Goal: Task Accomplishment & Management: Use online tool/utility

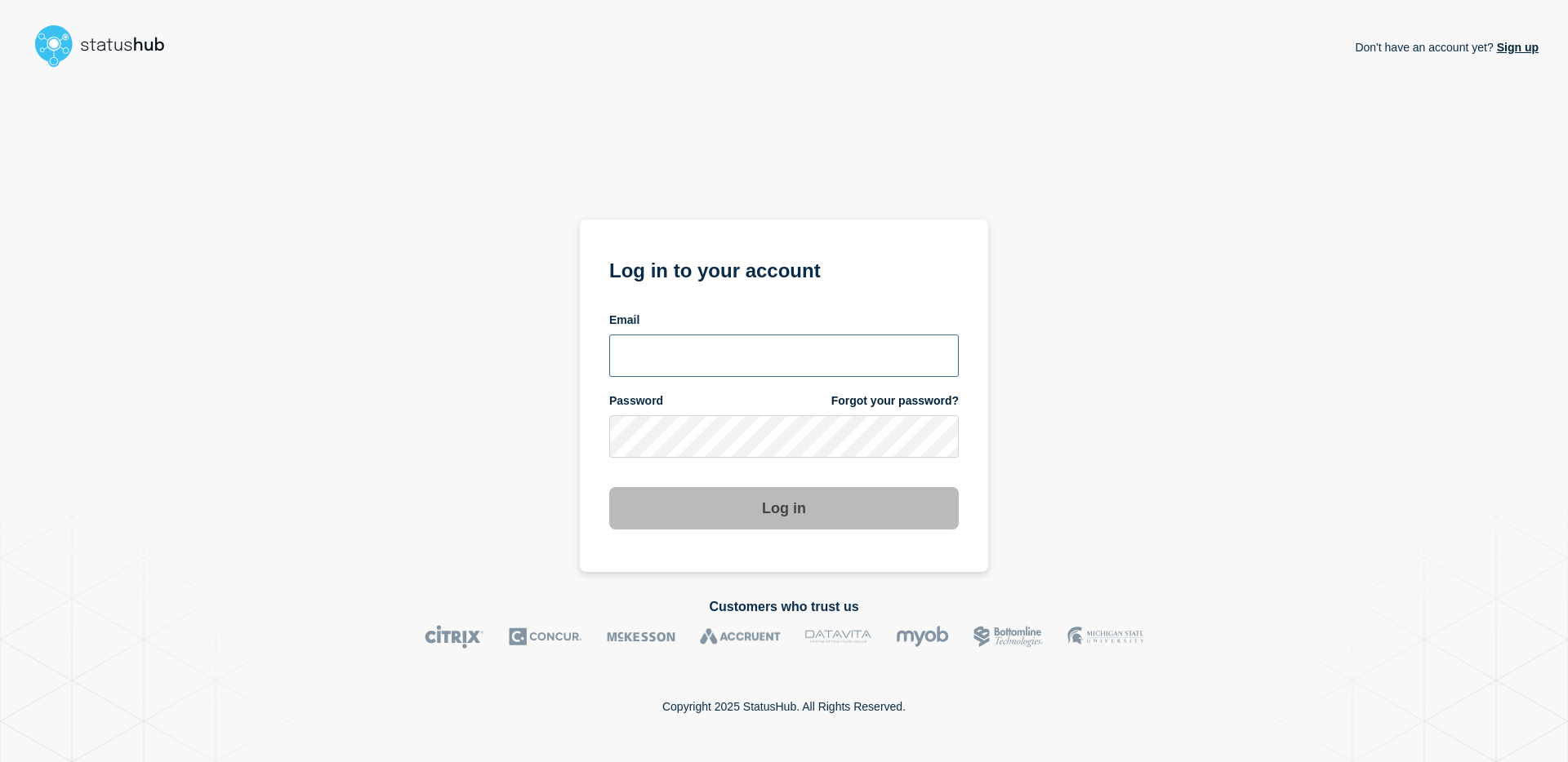
click at [781, 357] on input "email input" at bounding box center [784, 355] width 349 height 42
type input "[EMAIL_ADDRESS][PERSON_NAME][DOMAIN_NAME]"
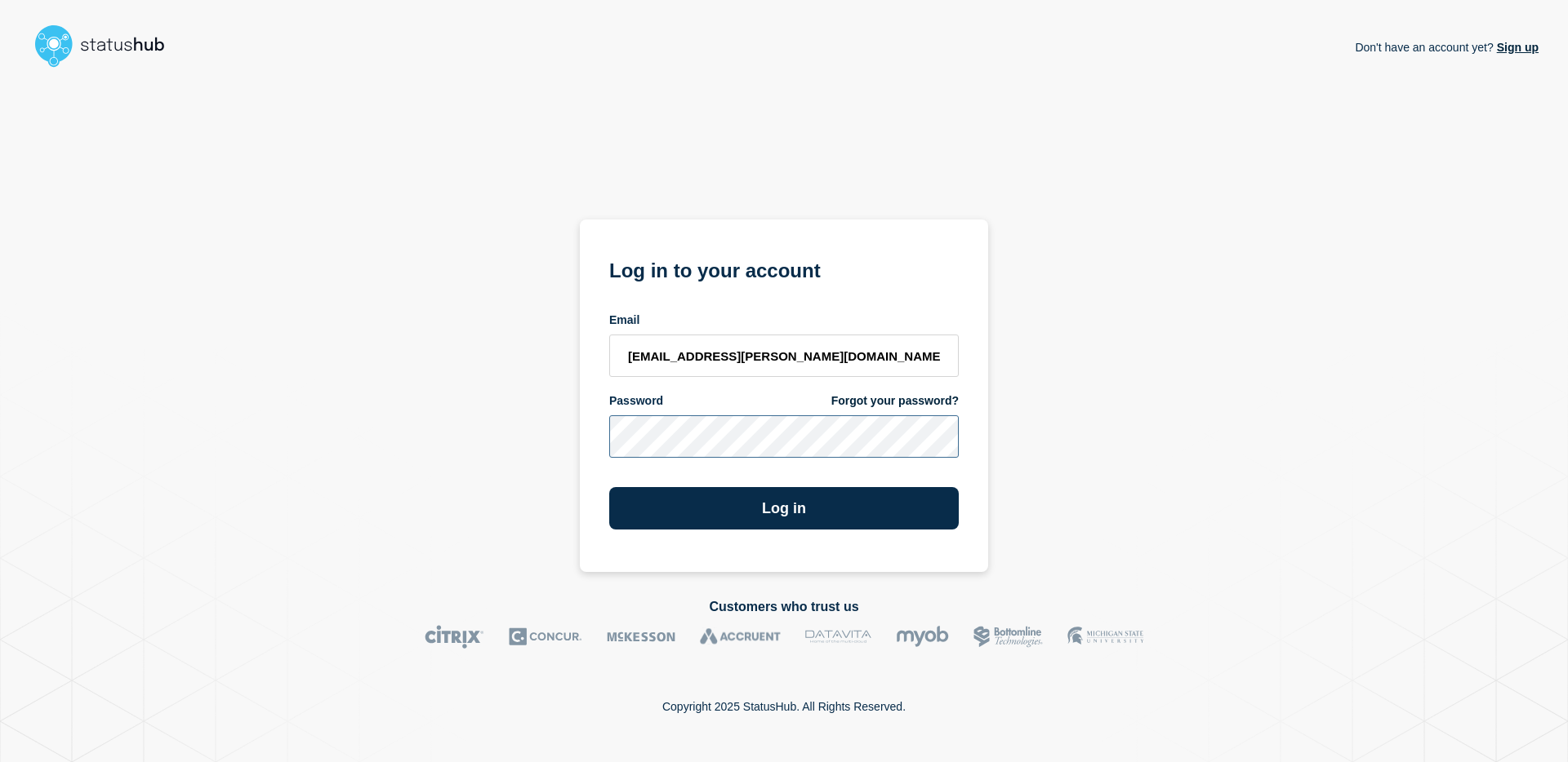
click at [609, 487] on button "Log in" at bounding box center [784, 508] width 349 height 42
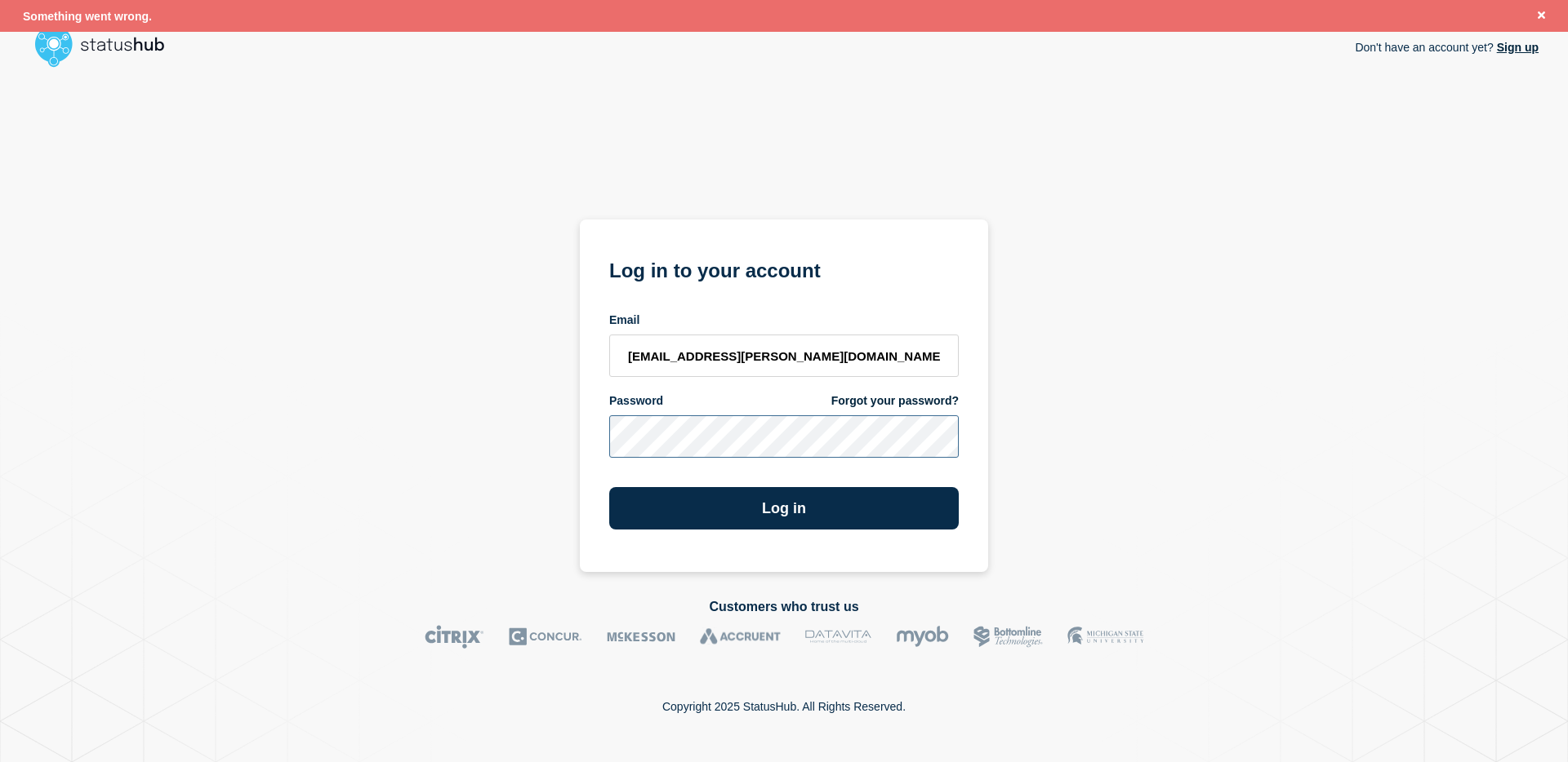
click at [540, 420] on div "Don't have an account yet? Sign up Log in to your account Email [EMAIL_ADDRESS]…" at bounding box center [784, 323] width 1509 height 497
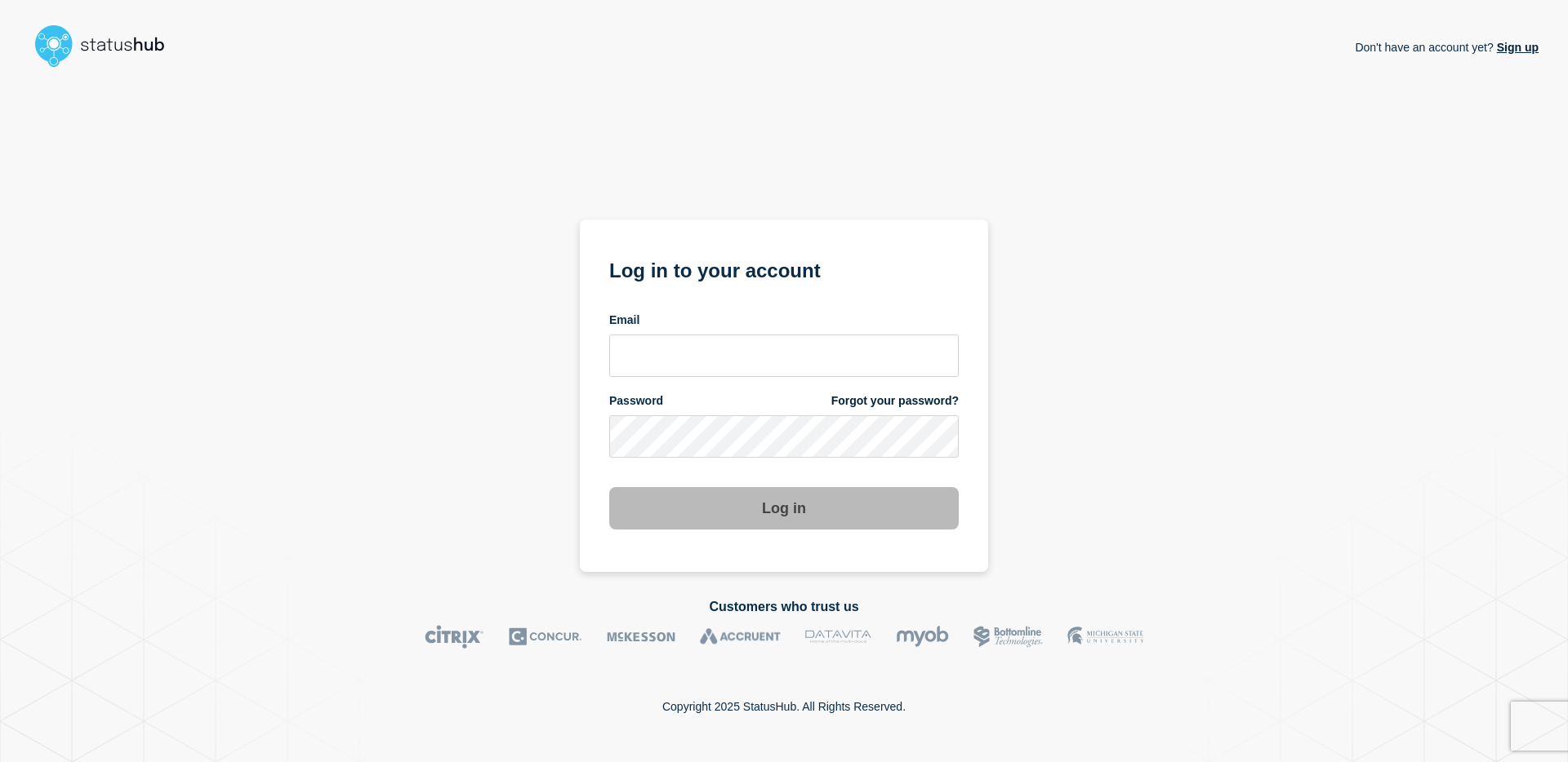
click at [683, 331] on div "Email" at bounding box center [784, 344] width 349 height 64
drag, startPoint x: 687, startPoint y: 343, endPoint x: 709, endPoint y: 366, distance: 31.8
click at [687, 345] on input "email input" at bounding box center [784, 355] width 349 height 42
type input "arjay.javier@catonetworks.com"
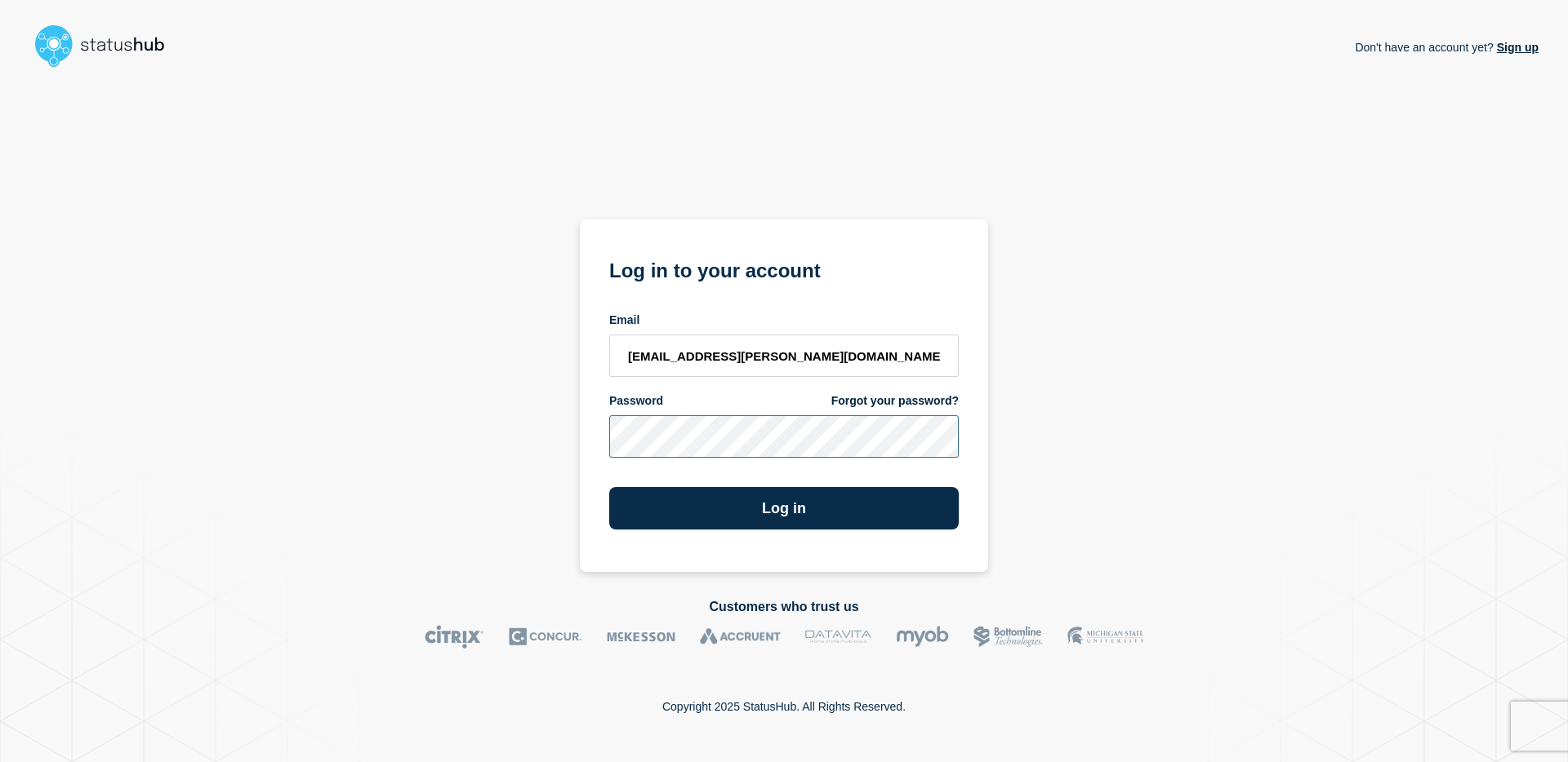
click at [609, 487] on button "Log in" at bounding box center [784, 508] width 349 height 42
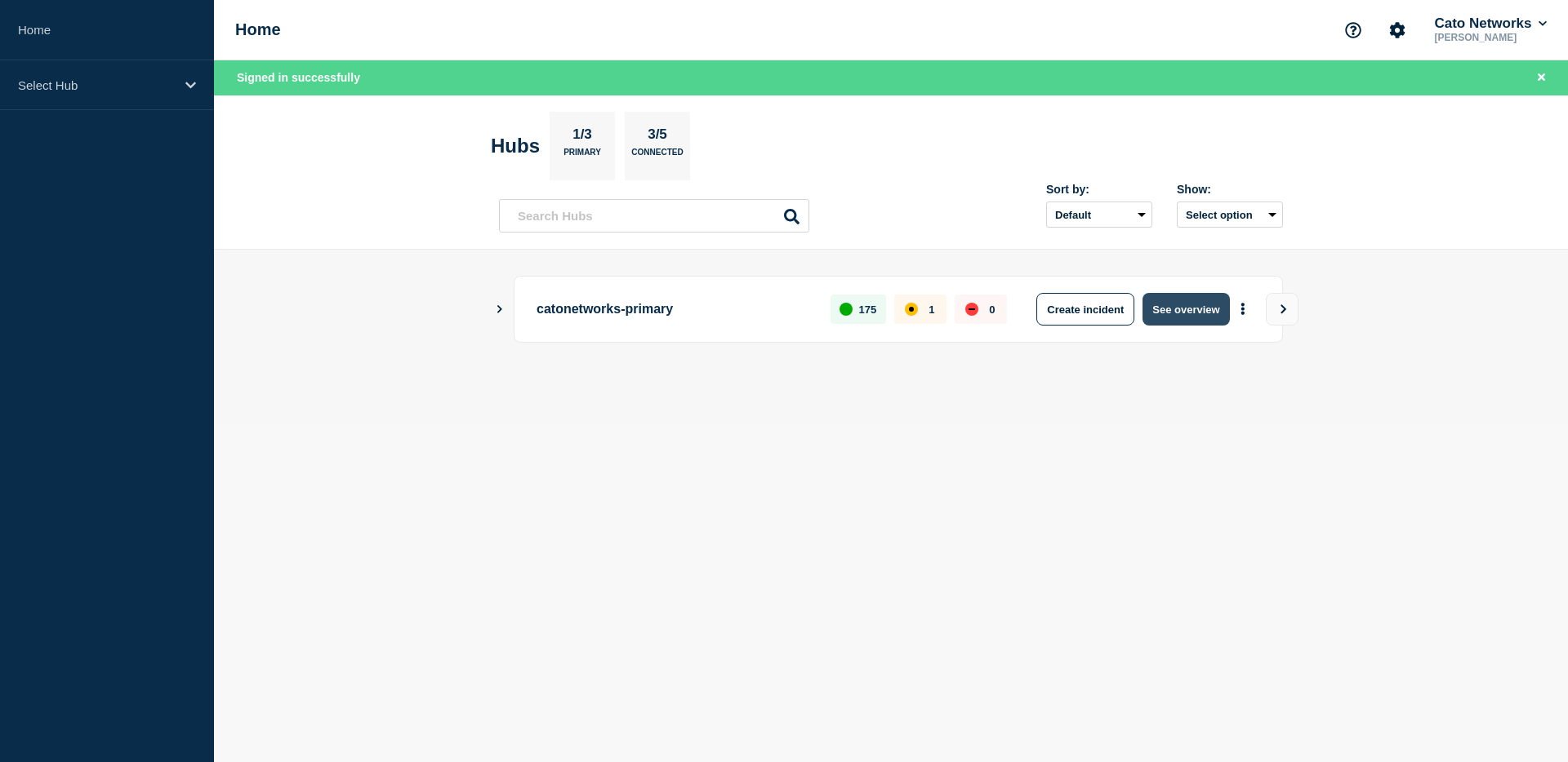
click at [1202, 310] on button "See overview" at bounding box center [1186, 309] width 86 height 33
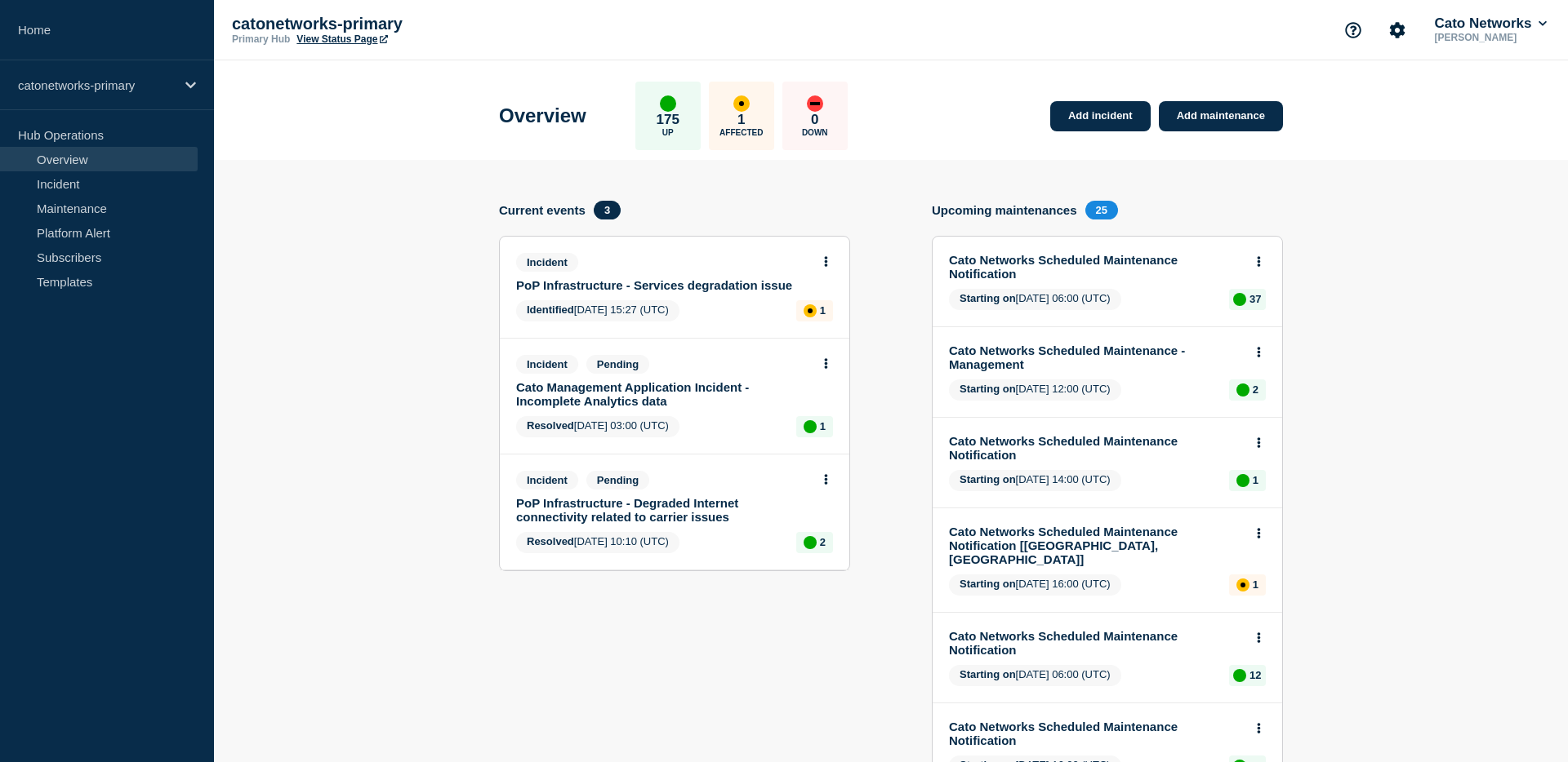
click at [736, 288] on link "PoP Infrastructure - Services degradation issue" at bounding box center [664, 286] width 295 height 14
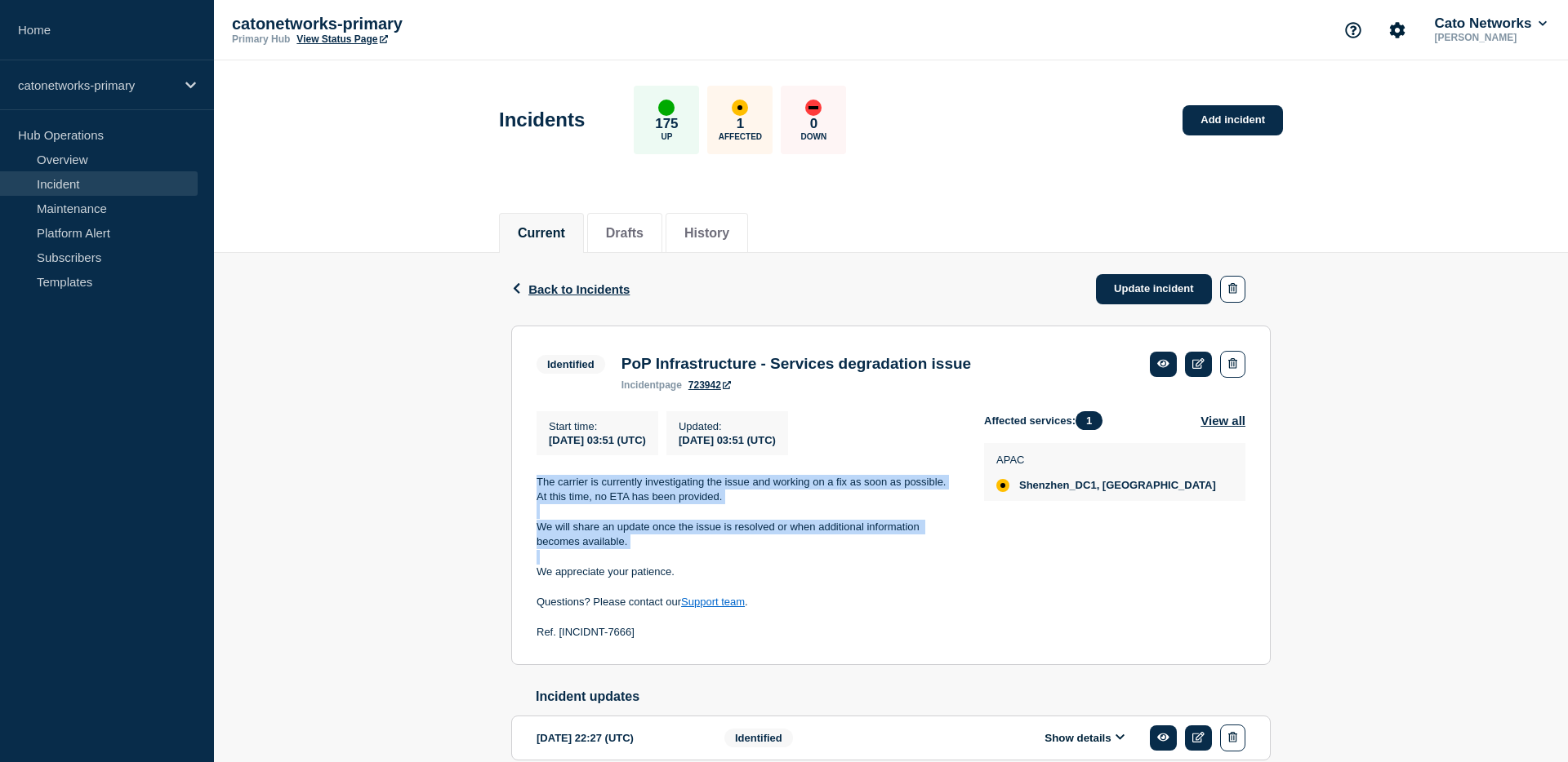
drag, startPoint x: 633, startPoint y: 563, endPoint x: 529, endPoint y: 497, distance: 123.2
click at [529, 497] on section "Identified PoP Infrastructure - Services degradation issue incident page 723942…" at bounding box center [890, 496] width 760 height 340
copy div "The carrier is currently investigating the issue and working on a fix as soon a…"
click at [1143, 288] on link "Update incident" at bounding box center [1153, 289] width 116 height 30
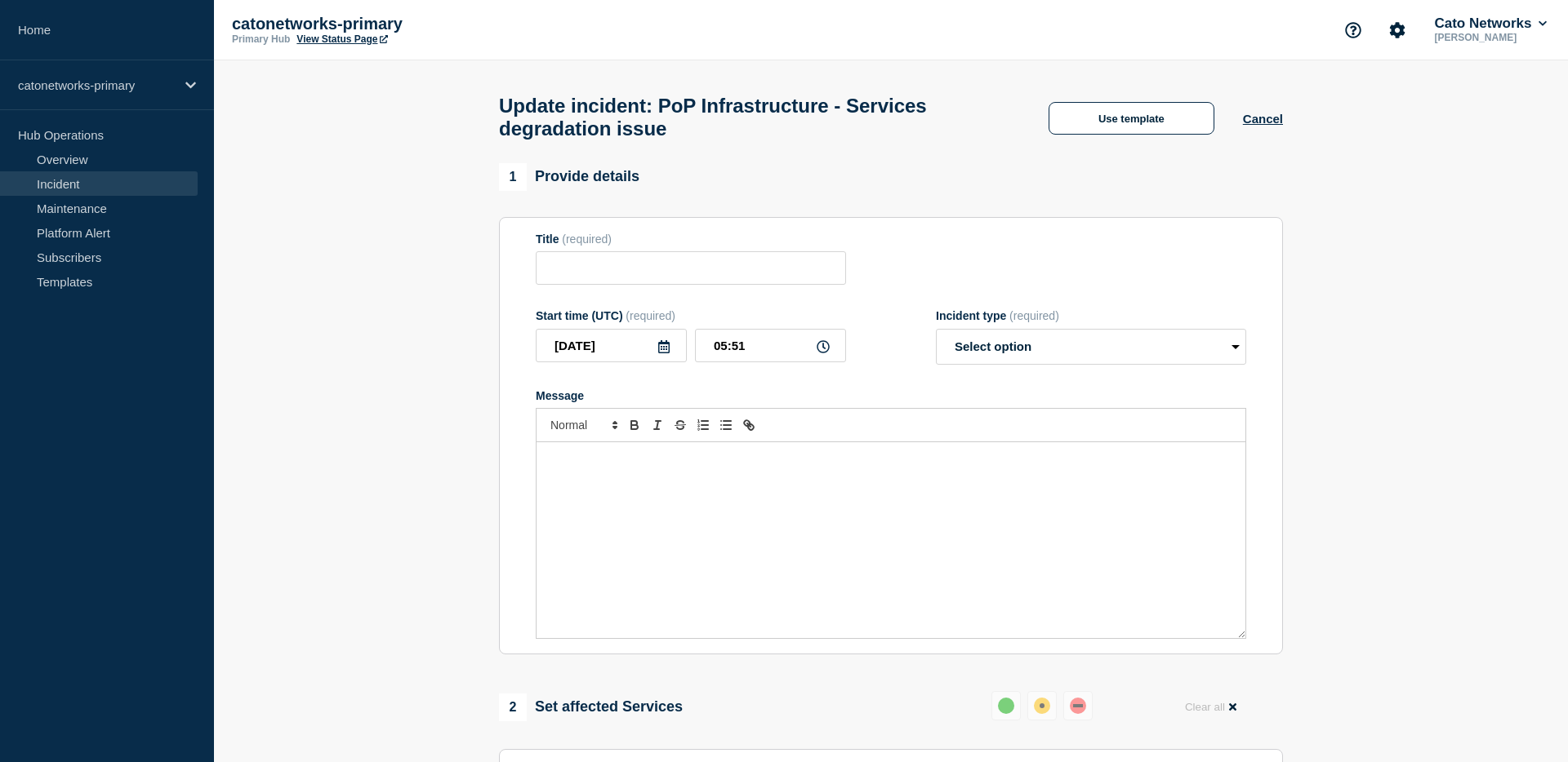
type input "PoP Infrastructure - Services degradation issue"
click at [1122, 123] on button "Use template" at bounding box center [1131, 118] width 166 height 33
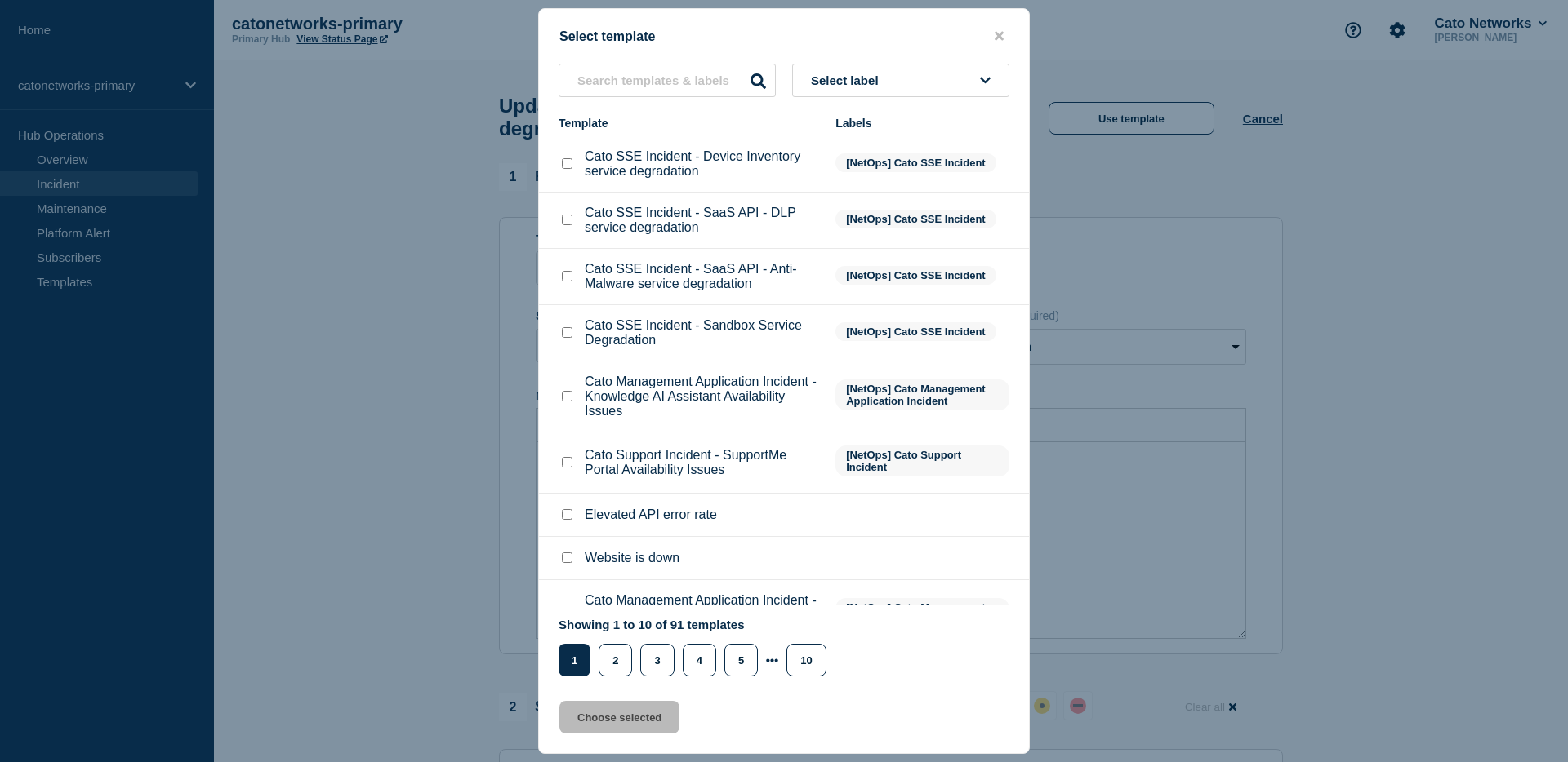
click at [943, 86] on button "Select label" at bounding box center [901, 80] width 217 height 34
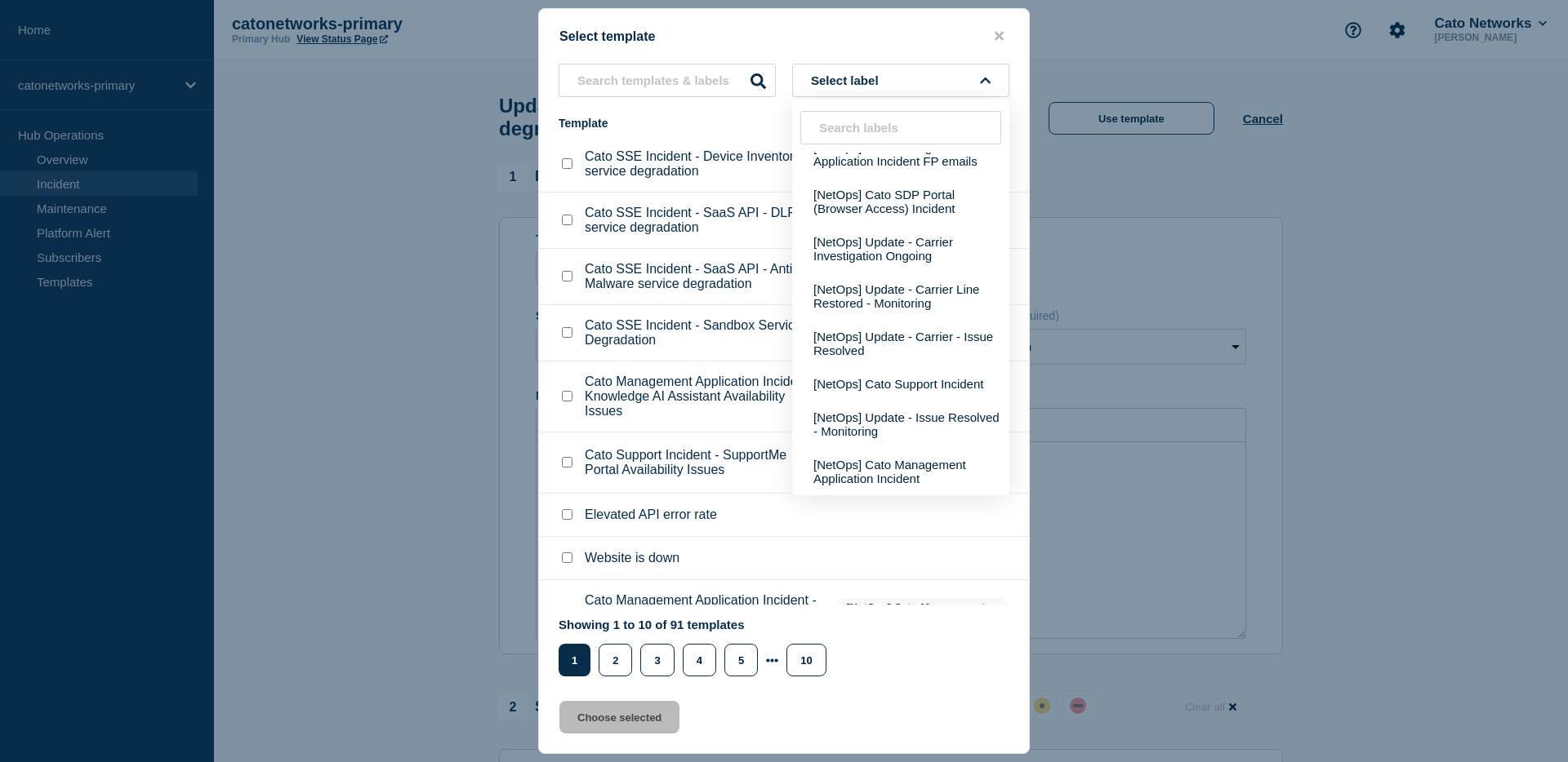
scroll to position [780, 0]
click at [910, 235] on button "[NetOps] Update - Carrier Investigation Ongoing" at bounding box center [901, 249] width 217 height 48
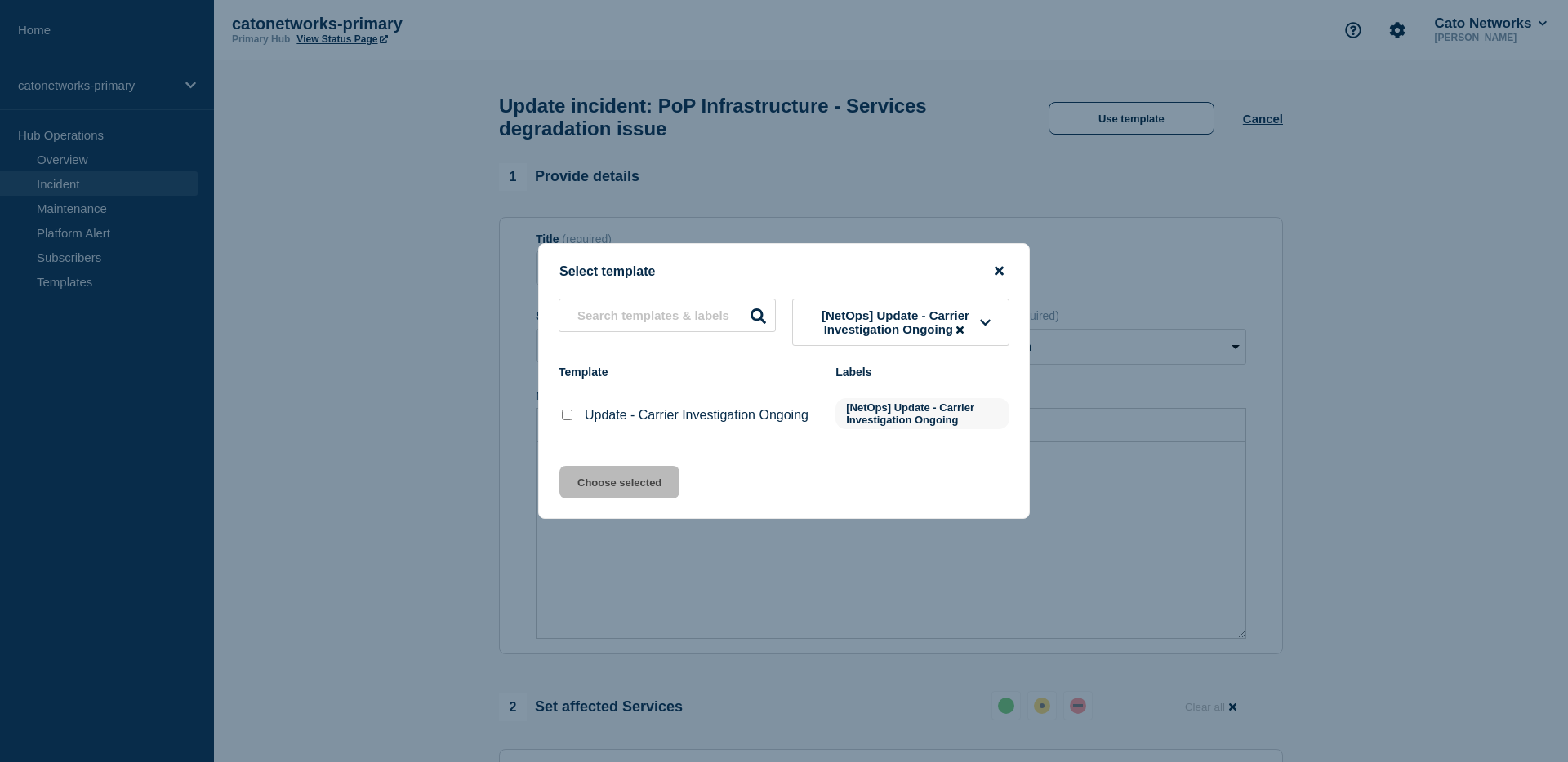
click at [998, 267] on icon "close button" at bounding box center [999, 272] width 9 height 9
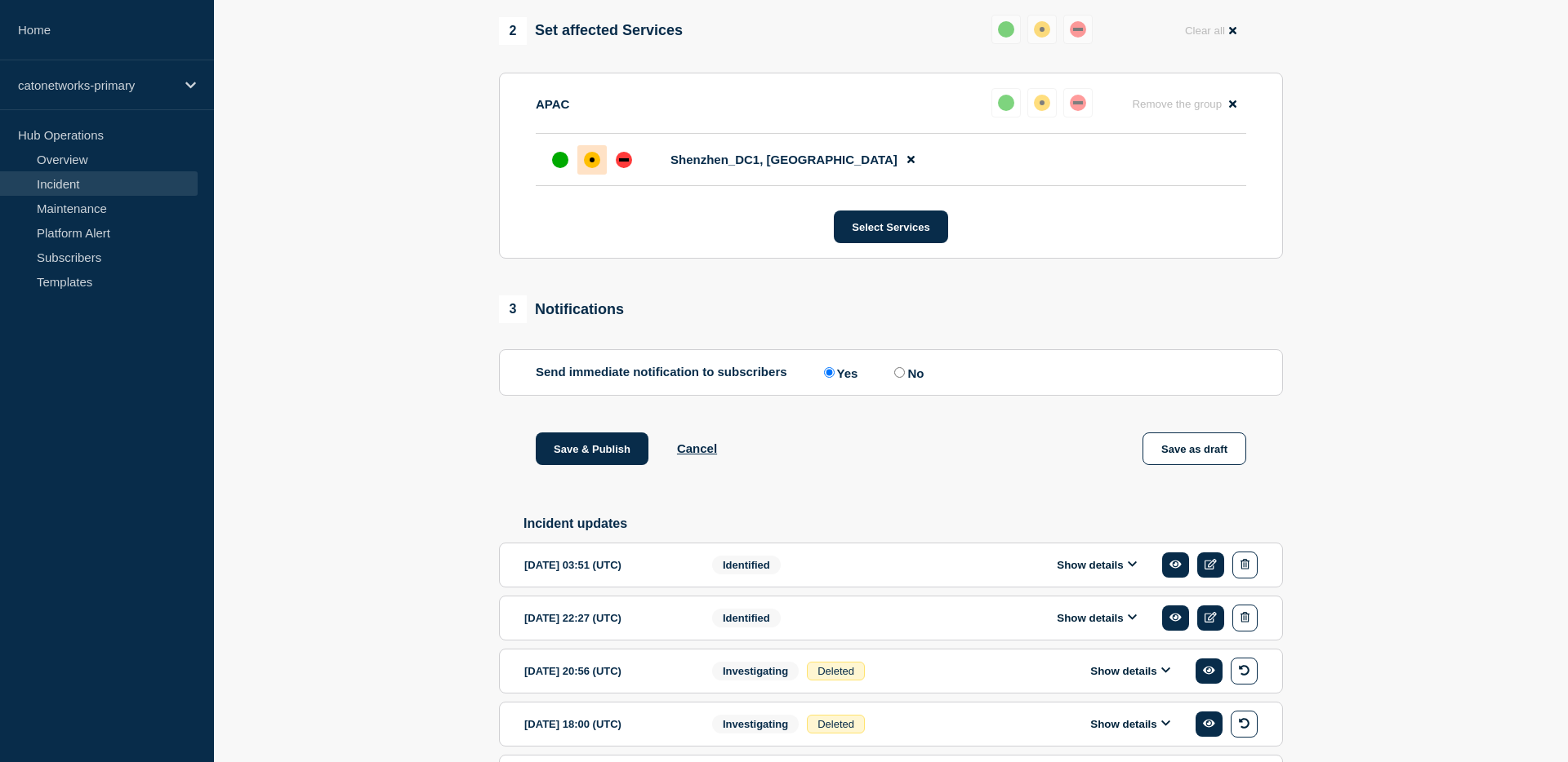
scroll to position [834, 0]
